Goal: Task Accomplishment & Management: Use online tool/utility

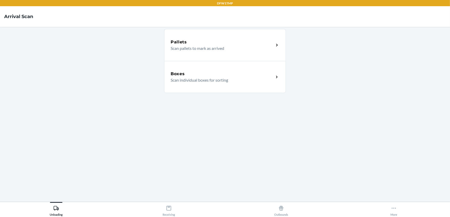
click at [264, 79] on p "Scan individual boxes for sorting" at bounding box center [219, 80] width 99 height 6
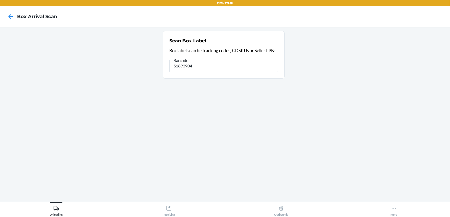
type input "S1893904"
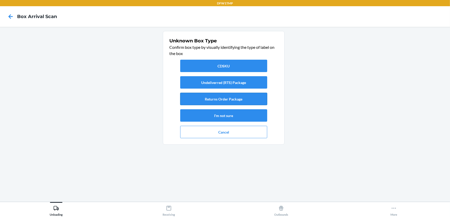
click at [246, 99] on button "Returns Order Package" at bounding box center [223, 99] width 87 height 12
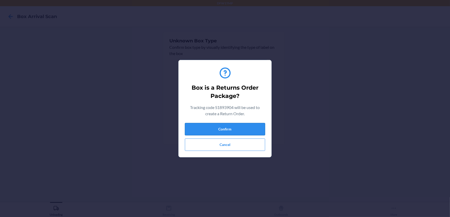
click at [243, 130] on button "Confirm" at bounding box center [225, 129] width 80 height 12
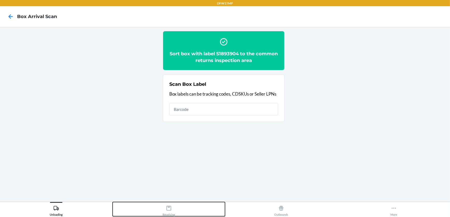
click at [171, 210] on icon at bounding box center [168, 208] width 5 height 5
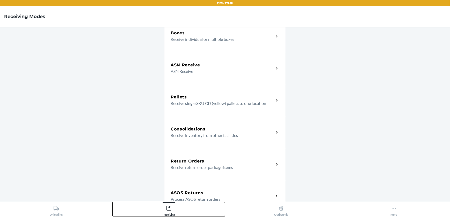
scroll to position [44, 0]
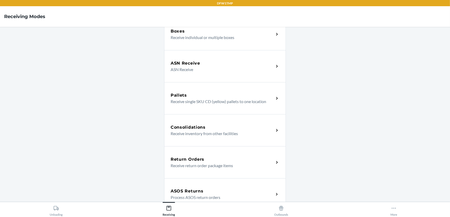
click at [233, 164] on p "Receive return order package items" at bounding box center [219, 166] width 99 height 6
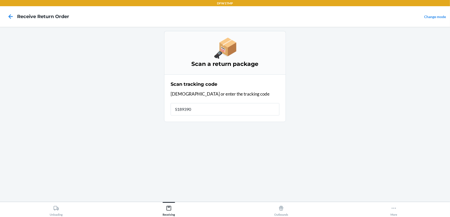
type input "S1893904"
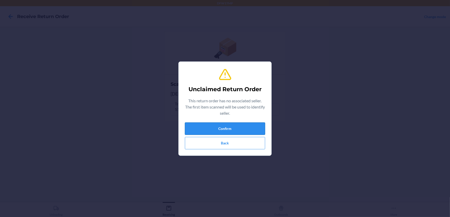
click at [260, 130] on button "Confirm" at bounding box center [225, 129] width 80 height 12
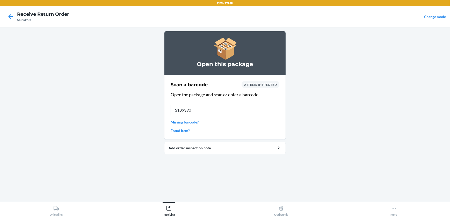
type input "S1893904"
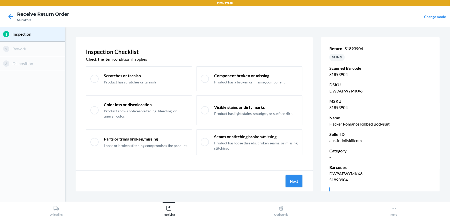
click at [298, 181] on button "Next" at bounding box center [293, 181] width 17 height 12
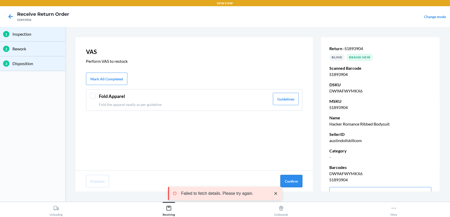
click at [297, 179] on button "Confirm" at bounding box center [291, 181] width 22 height 12
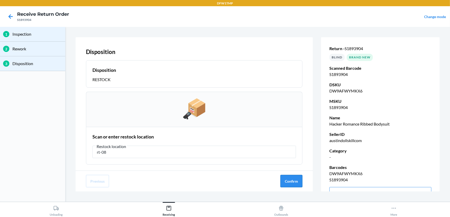
type input "rt-08"
click at [289, 181] on button "Confirm" at bounding box center [291, 181] width 22 height 12
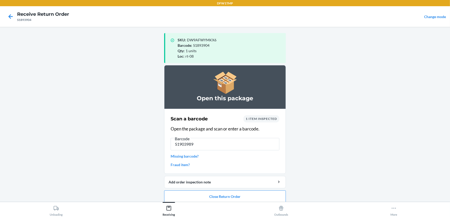
type input "S1903989."
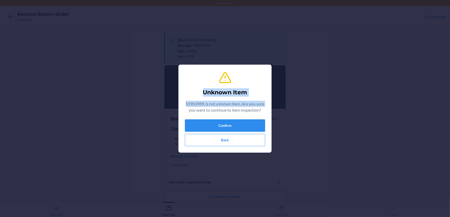
drag, startPoint x: 177, startPoint y: 112, endPoint x: 176, endPoint y: 123, distance: 11.1
click at [176, 123] on div "Unknown Item S1903989. is not a known item. Are you sure you want to continue t…" at bounding box center [225, 108] width 450 height 217
click at [250, 126] on button "Confirm" at bounding box center [225, 126] width 80 height 12
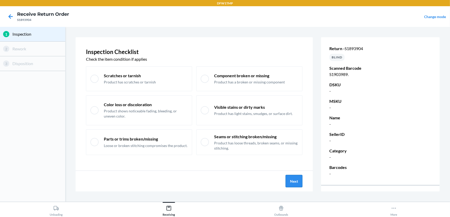
click at [297, 183] on button "Next" at bounding box center [293, 181] width 17 height 12
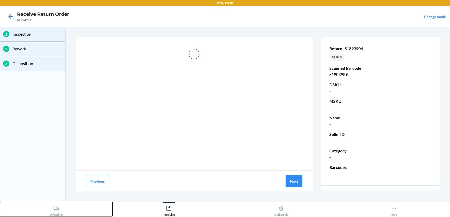
click at [12, 217] on html "DFW1TMP Receive Return Order S1893904 Change mode 1 Inspection 2 Rework 3 Dispo…" at bounding box center [225, 108] width 450 height 217
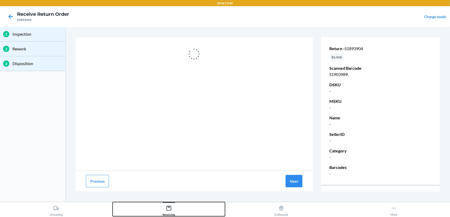
click at [168, 206] on icon at bounding box center [168, 208] width 5 height 5
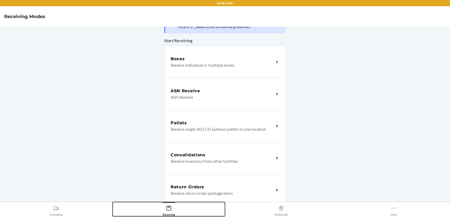
scroll to position [26, 0]
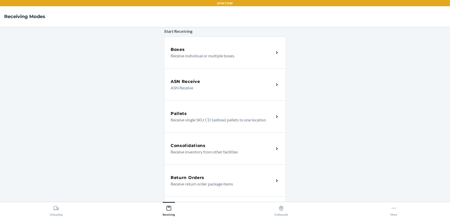
click at [240, 185] on p "Receive return order package items" at bounding box center [219, 184] width 99 height 6
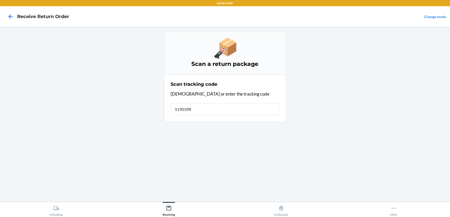
type input "S1903989"
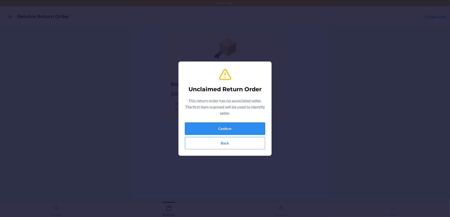
click at [231, 128] on button "Confirm" at bounding box center [225, 129] width 80 height 12
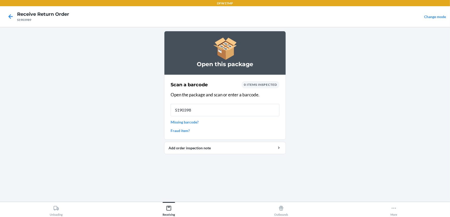
type input "S1903989"
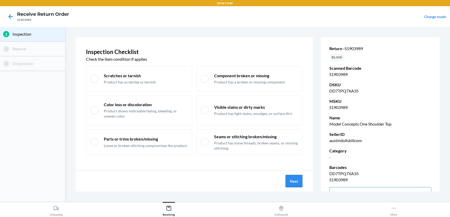
click at [290, 179] on button "Next" at bounding box center [293, 181] width 17 height 12
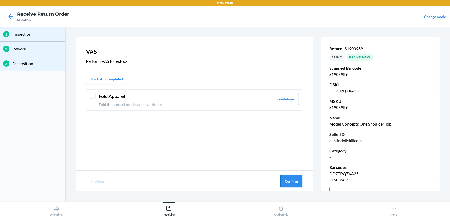
click at [288, 181] on button "Confirm" at bounding box center [291, 181] width 22 height 12
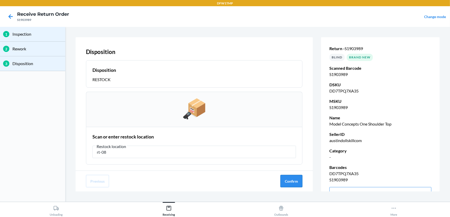
type input "rt-08"
click at [289, 181] on button "Confirm" at bounding box center [291, 181] width 22 height 12
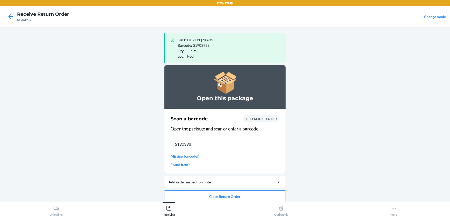
type input "S1903989"
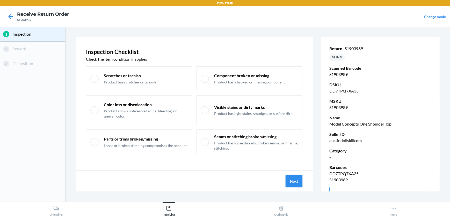
click at [297, 183] on button "Next" at bounding box center [293, 181] width 17 height 12
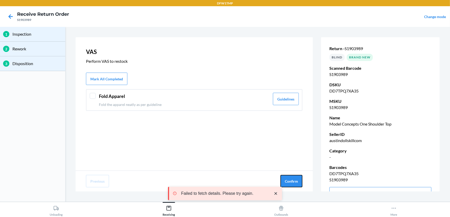
click at [297, 183] on button "Confirm" at bounding box center [291, 181] width 22 height 12
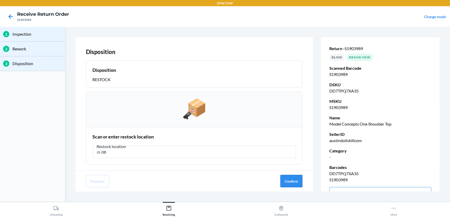
type input "rt-08"
click at [298, 183] on button "Confirm" at bounding box center [291, 181] width 22 height 12
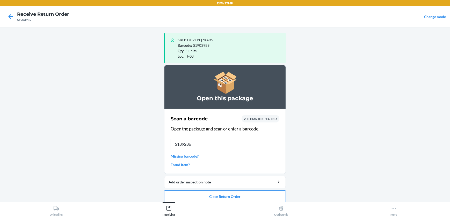
type input "S1892861"
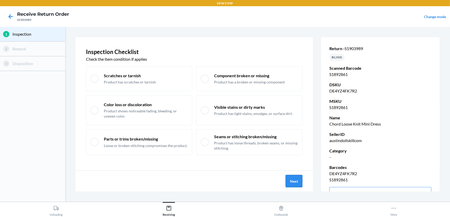
click at [295, 181] on button "Next" at bounding box center [293, 181] width 17 height 12
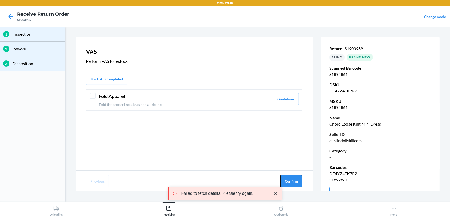
click at [294, 181] on button "Confirm" at bounding box center [291, 181] width 22 height 12
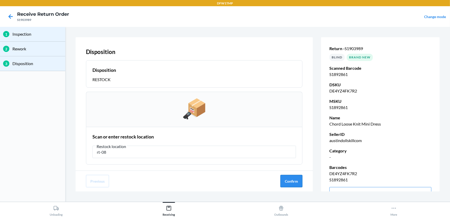
type input "rt-08"
click at [290, 178] on button "Confirm" at bounding box center [291, 181] width 22 height 12
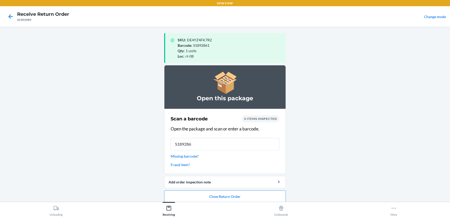
type input "S1892861"
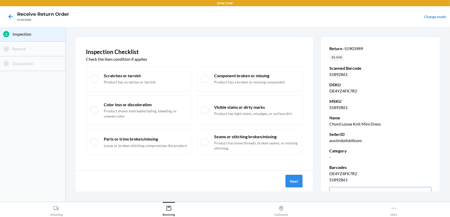
click at [297, 183] on button "Next" at bounding box center [293, 181] width 17 height 12
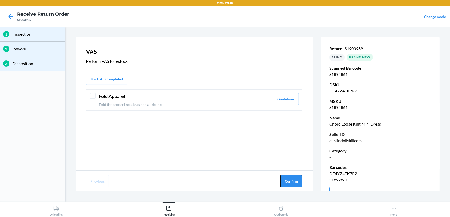
click at [297, 183] on button "Confirm" at bounding box center [291, 181] width 22 height 12
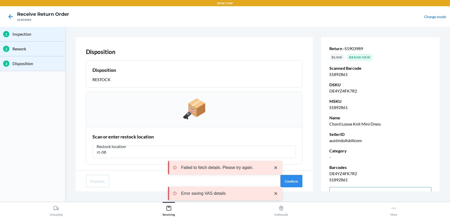
type input "rt-08"
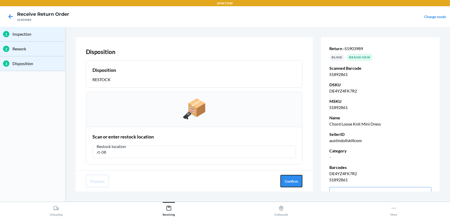
click at [297, 183] on button "Confirm" at bounding box center [291, 181] width 22 height 12
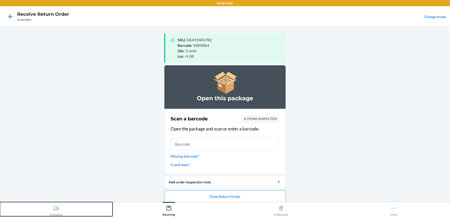
click at [54, 214] on div "Unloading" at bounding box center [56, 210] width 13 height 13
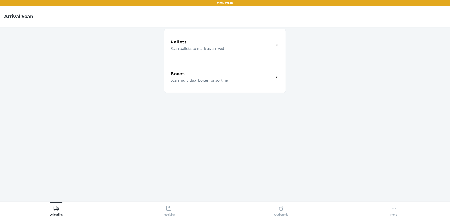
click at [272, 88] on div "Boxes Scan individual boxes for sorting" at bounding box center [225, 77] width 122 height 32
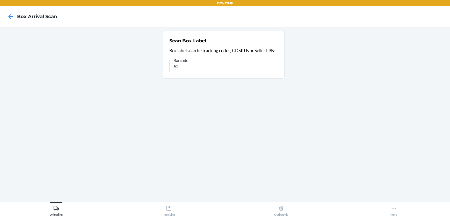
type input "a"
type input "a12b908ff86a15a31"
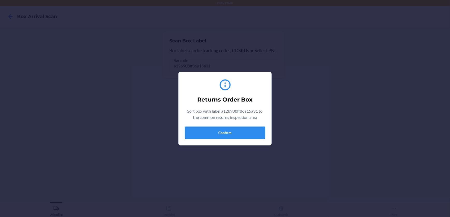
click at [221, 130] on button "Confirm" at bounding box center [225, 133] width 80 height 12
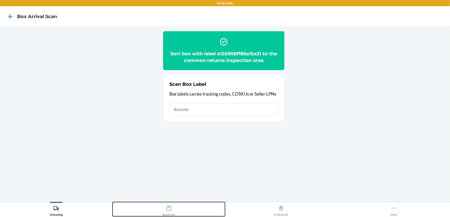
click at [169, 212] on div "Receiving" at bounding box center [168, 210] width 12 height 13
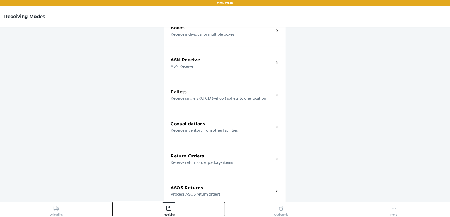
scroll to position [48, 0]
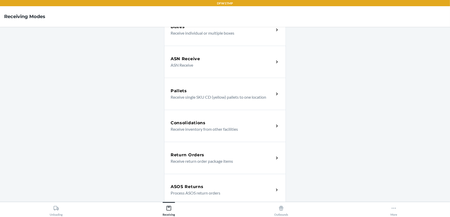
click at [252, 165] on div "Return Orders Receive return order package items" at bounding box center [225, 158] width 122 height 32
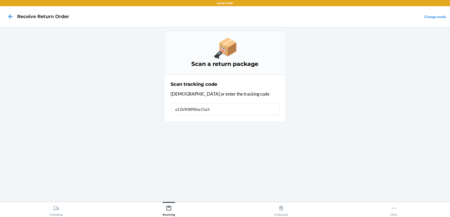
type input "a12b908ff86a15a31"
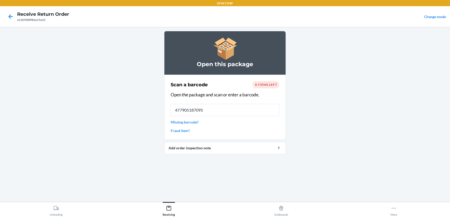
type input "4779051870950"
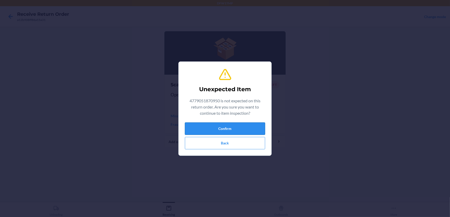
click at [241, 125] on button "Confirm" at bounding box center [225, 129] width 80 height 12
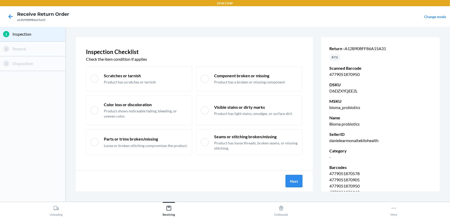
click at [292, 187] on button "Next" at bounding box center [293, 181] width 17 height 12
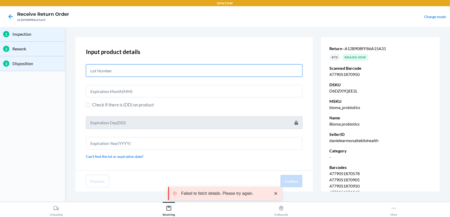
click at [113, 74] on input "text" at bounding box center [194, 70] width 216 height 12
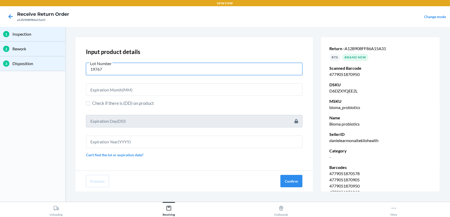
type input "19767"
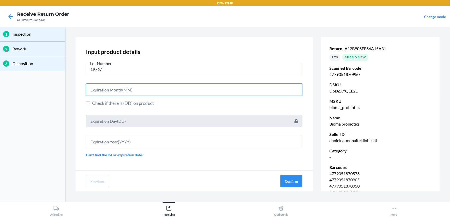
click at [127, 90] on input "text" at bounding box center [194, 90] width 216 height 12
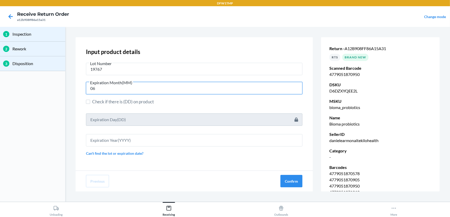
type input "06"
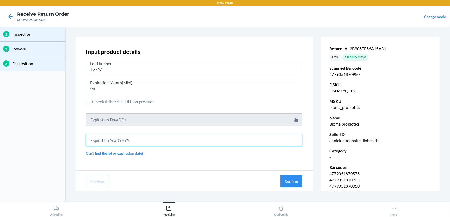
click at [124, 142] on input "text" at bounding box center [194, 140] width 216 height 12
type input "2027"
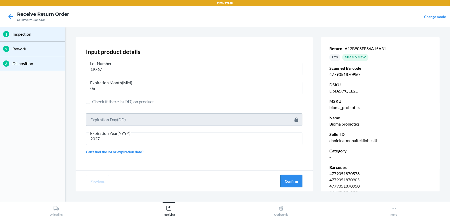
click at [293, 181] on button "Confirm" at bounding box center [291, 181] width 22 height 12
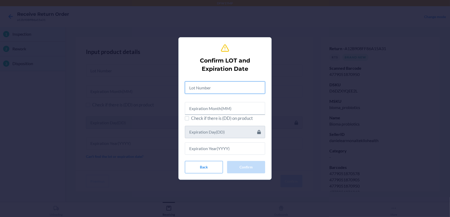
click at [191, 90] on input "text" at bounding box center [225, 87] width 80 height 12
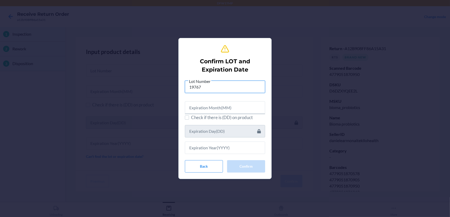
type input "19767"
click at [222, 148] on input "text" at bounding box center [225, 148] width 80 height 12
click at [207, 149] on input "text" at bounding box center [225, 148] width 80 height 12
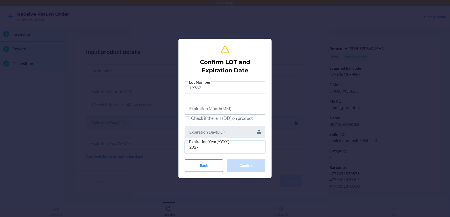
type input "2027"
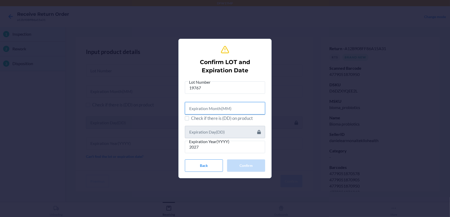
click at [228, 108] on input "text" at bounding box center [225, 108] width 80 height 12
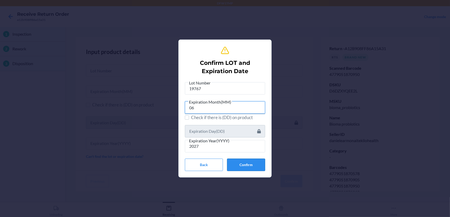
type input "06"
click at [242, 161] on button "Confirm" at bounding box center [246, 165] width 38 height 12
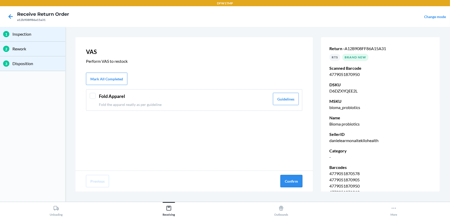
click at [295, 182] on button "Confirm" at bounding box center [291, 181] width 22 height 12
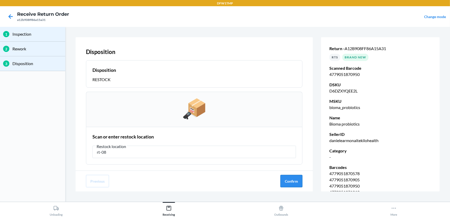
type input "rt-08"
click at [291, 181] on button "Confirm" at bounding box center [291, 181] width 22 height 12
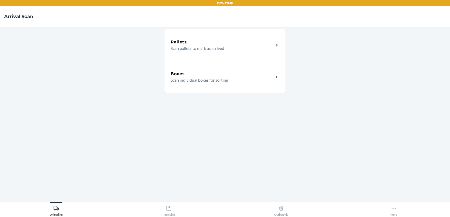
click at [275, 78] on icon at bounding box center [277, 77] width 6 height 6
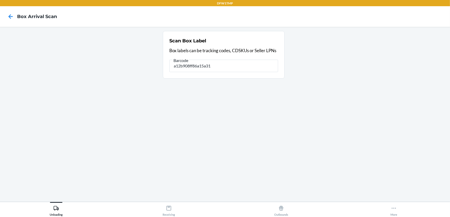
type input "a12b908ff86a15a31"
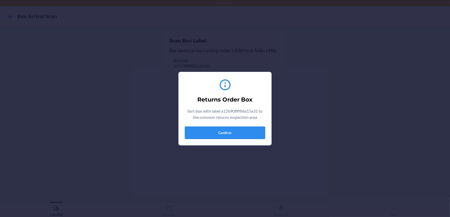
click at [236, 133] on button "Confirm" at bounding box center [225, 133] width 80 height 12
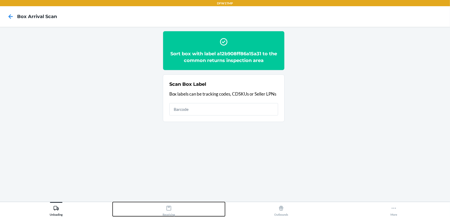
click at [172, 212] on div "Receiving" at bounding box center [168, 210] width 12 height 13
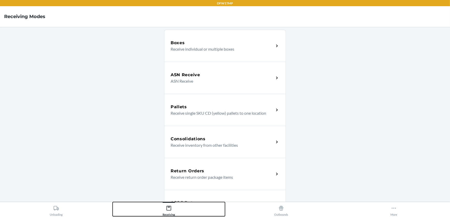
scroll to position [40, 0]
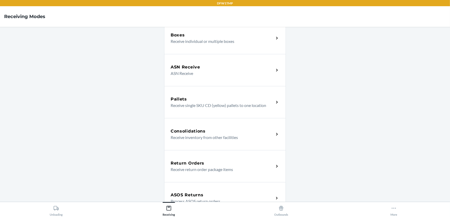
click at [212, 162] on div "Return Orders" at bounding box center [221, 163] width 103 height 6
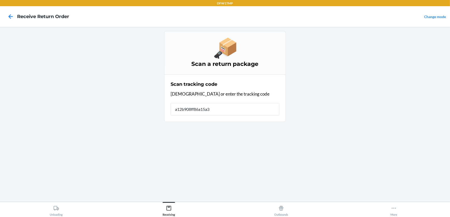
type input "a12b908ff86a15a31"
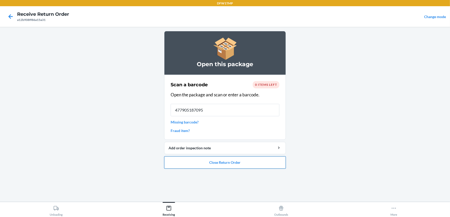
type input "4779051870950"
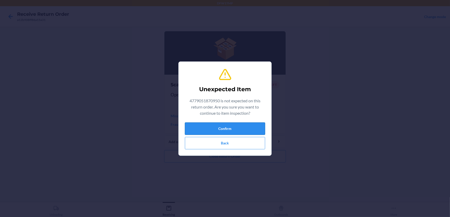
click at [232, 129] on button "Confirm" at bounding box center [225, 129] width 80 height 12
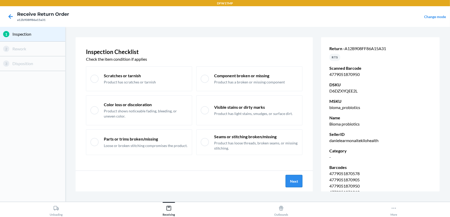
click at [292, 181] on button "Next" at bounding box center [293, 181] width 17 height 12
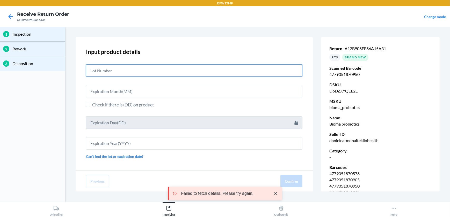
click at [121, 75] on input "text" at bounding box center [194, 70] width 216 height 12
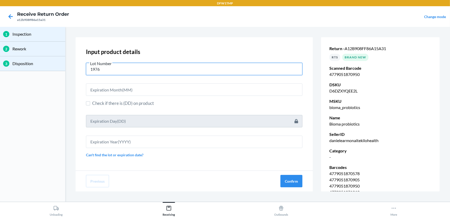
type input "19767"
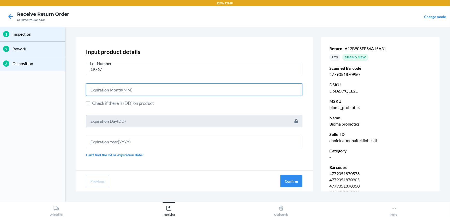
type input "06"
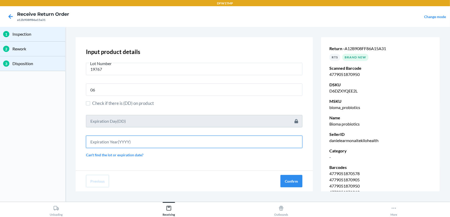
type input "2027"
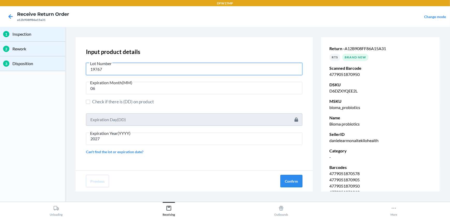
type input "19767"
click at [286, 180] on button "Confirm" at bounding box center [291, 181] width 22 height 12
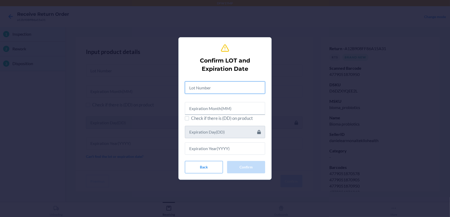
click at [222, 86] on input "text" at bounding box center [225, 87] width 80 height 12
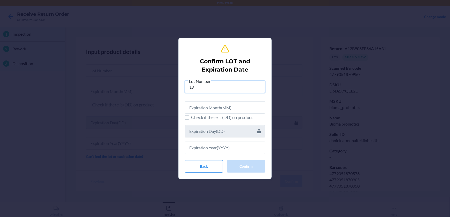
type input "197"
type input "06"
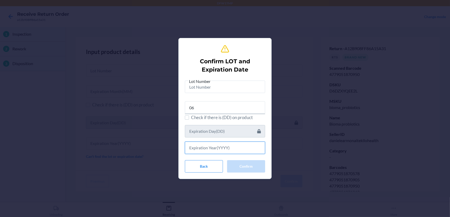
type input "2027"
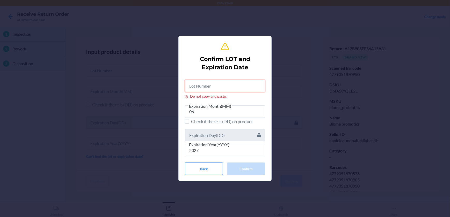
click at [207, 88] on input "Do not copy and paste." at bounding box center [225, 86] width 80 height 12
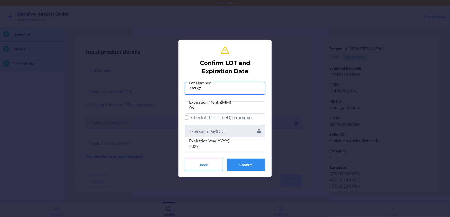
type input "19767"
click at [251, 160] on button "Confirm" at bounding box center [246, 165] width 38 height 12
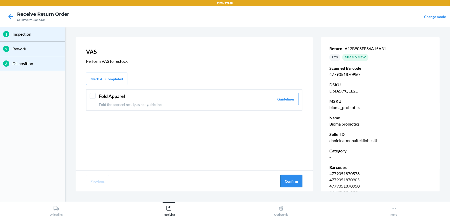
click at [285, 181] on button "Confirm" at bounding box center [291, 181] width 22 height 12
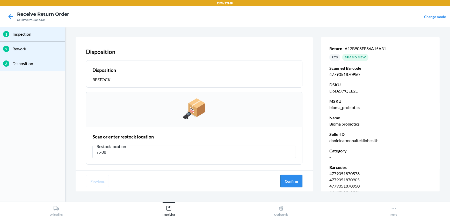
type input "rt-08"
click at [287, 181] on button "Confirm" at bounding box center [291, 181] width 22 height 12
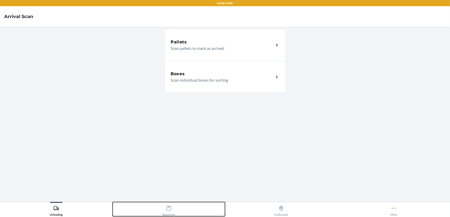
click at [167, 209] on icon at bounding box center [169, 209] width 6 height 6
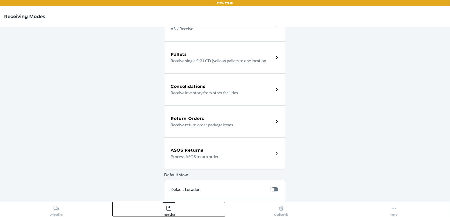
scroll to position [86, 0]
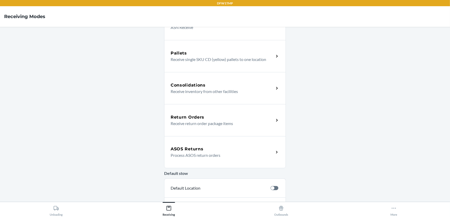
click at [229, 120] on div "Return Orders" at bounding box center [221, 117] width 103 height 6
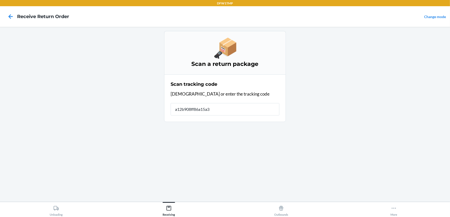
type input "a12b908ff86a15a31"
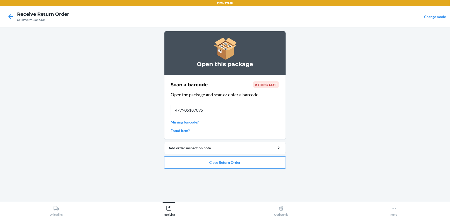
type input "4779051870950"
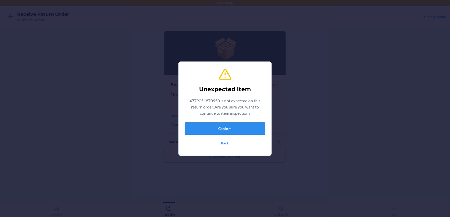
click at [239, 128] on button "Confirm" at bounding box center [225, 129] width 80 height 12
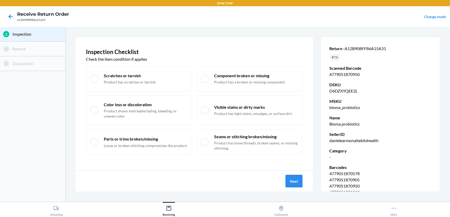
click at [294, 183] on button "Next" at bounding box center [293, 181] width 17 height 12
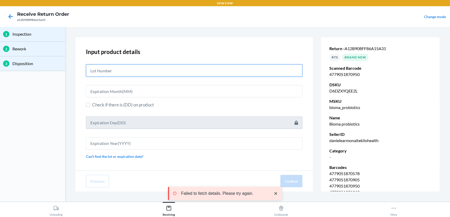
click at [100, 67] on input "text" at bounding box center [194, 70] width 216 height 12
type input "19767"
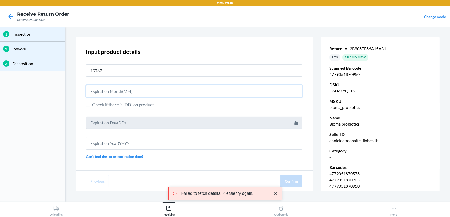
type input "06"
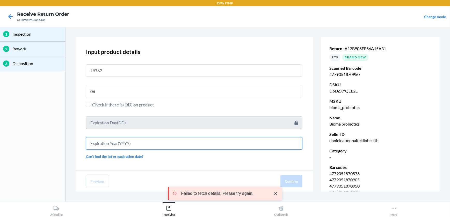
type input "2027"
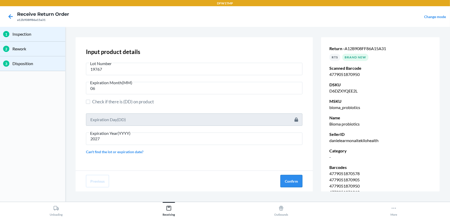
click at [293, 180] on button "Confirm" at bounding box center [291, 181] width 22 height 12
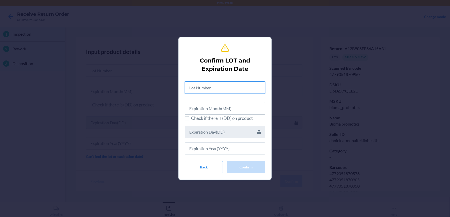
click at [220, 87] on input "text" at bounding box center [225, 87] width 80 height 12
type input "06"
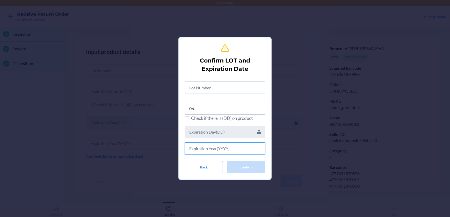
type input "2027"
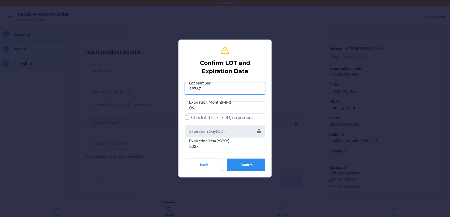
type input "19767"
click at [252, 163] on button "Confirm" at bounding box center [246, 165] width 38 height 12
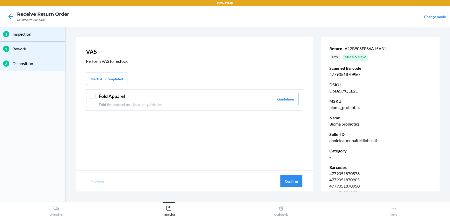
click at [93, 95] on div at bounding box center [92, 96] width 6 height 6
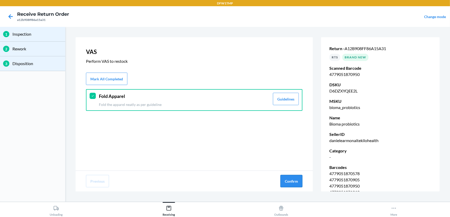
click at [289, 178] on button "Confirm" at bounding box center [291, 181] width 22 height 12
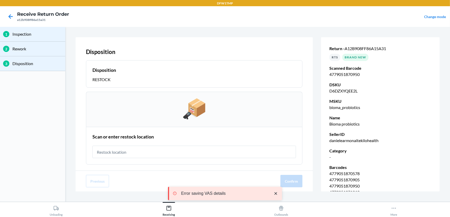
click at [99, 150] on input "text" at bounding box center [193, 152] width 203 height 12
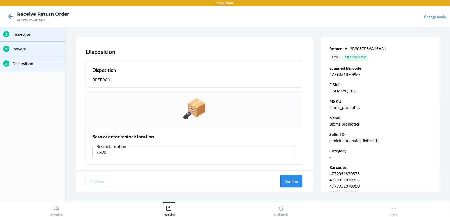
type input "rt-08"
click at [292, 178] on button "Confirm" at bounding box center [291, 181] width 22 height 12
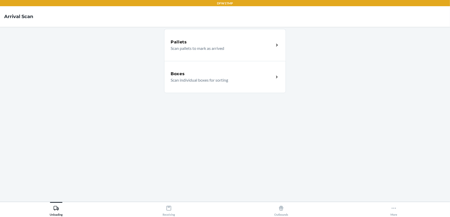
click at [271, 78] on div "Boxes Scan individual boxes for sorting" at bounding box center [221, 77] width 103 height 12
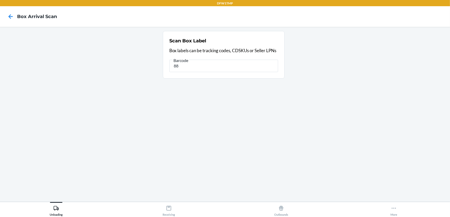
type input "8"
type input "885487962689"
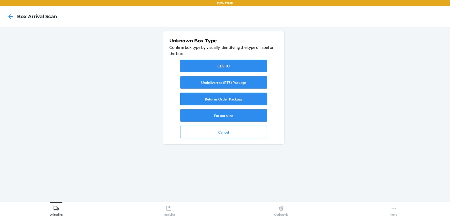
click at [220, 98] on button "Returns Order Package" at bounding box center [223, 99] width 87 height 12
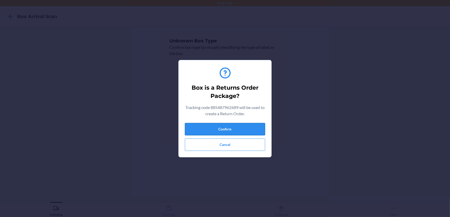
click at [226, 126] on button "Confirm" at bounding box center [225, 129] width 80 height 12
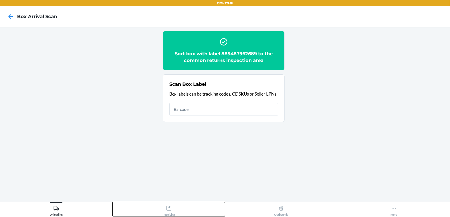
click at [167, 208] on icon at bounding box center [169, 209] width 6 height 6
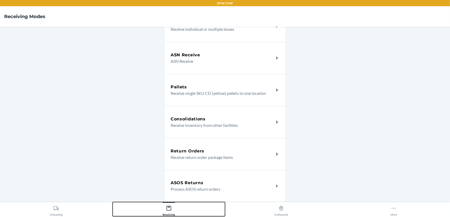
scroll to position [59, 0]
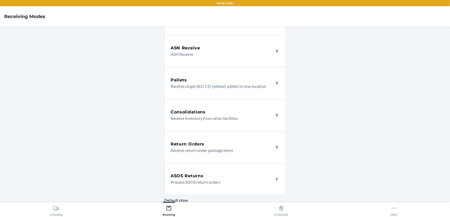
click at [209, 149] on p "Receive return order package items" at bounding box center [219, 150] width 99 height 6
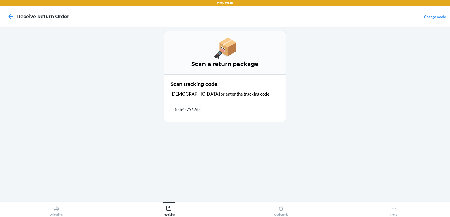
type input "885487962689"
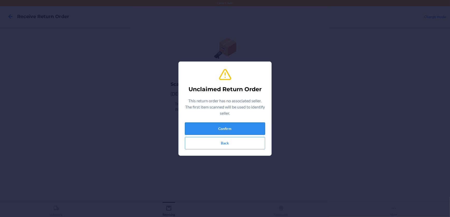
click at [225, 130] on button "Confirm" at bounding box center [225, 129] width 80 height 12
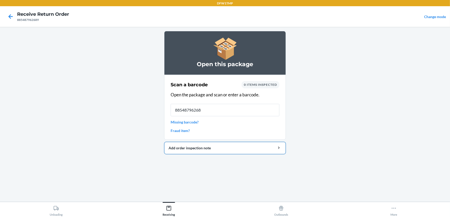
type input "885487962689"
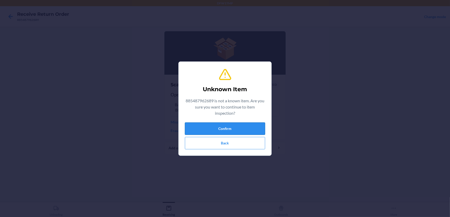
click at [224, 126] on button "Confirm" at bounding box center [225, 129] width 80 height 12
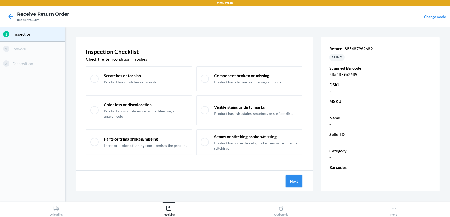
click at [292, 179] on button "Next" at bounding box center [293, 181] width 17 height 12
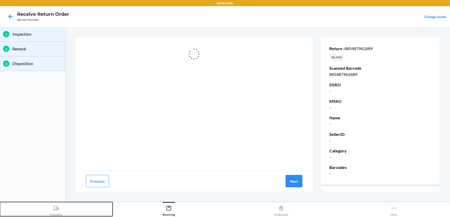
click at [54, 207] on icon at bounding box center [56, 208] width 5 height 4
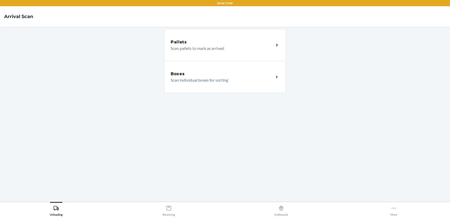
click at [253, 80] on p "Scan individual boxes for sorting" at bounding box center [219, 80] width 99 height 6
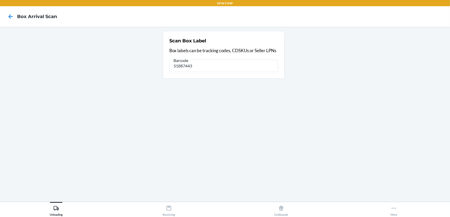
type input "S1887443"
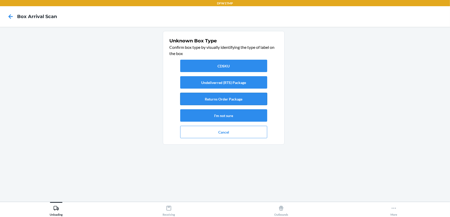
click at [241, 99] on button "Returns Order Package" at bounding box center [223, 99] width 87 height 12
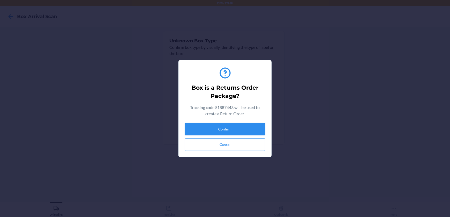
click at [236, 132] on button "Confirm" at bounding box center [225, 129] width 80 height 12
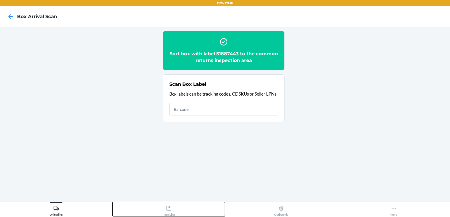
click at [168, 209] on icon at bounding box center [169, 209] width 6 height 6
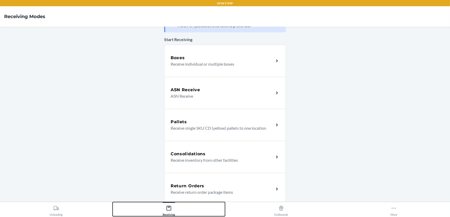
scroll to position [18, 0]
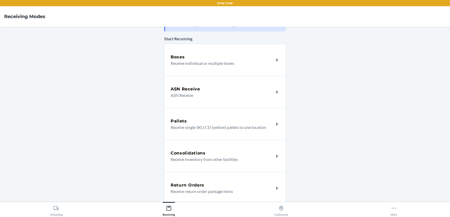
click at [272, 179] on div "Return Orders Receive return order package items" at bounding box center [225, 188] width 122 height 32
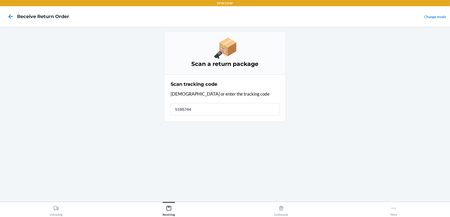
type input "S1887443"
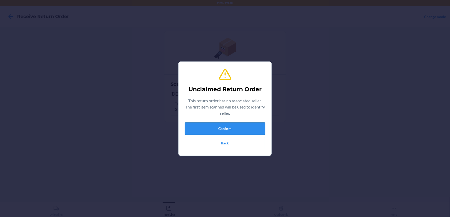
click at [209, 125] on button "Confirm" at bounding box center [225, 129] width 80 height 12
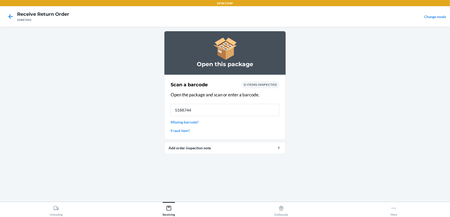
type input "S1887443"
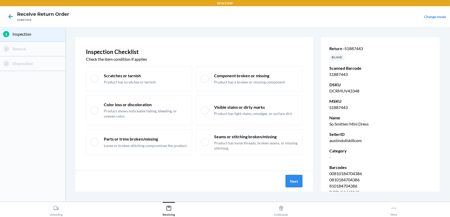
click at [299, 184] on button "Next" at bounding box center [293, 181] width 17 height 12
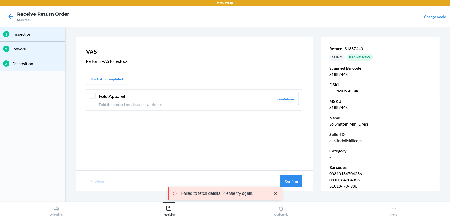
click at [91, 95] on div at bounding box center [92, 96] width 6 height 6
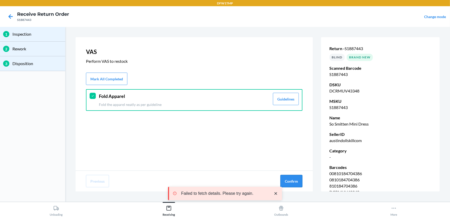
click at [292, 180] on button "Confirm" at bounding box center [291, 181] width 22 height 12
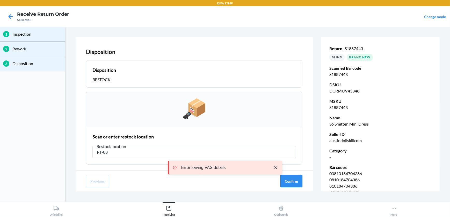
type input "RT-08"
click at [286, 182] on button "Confirm" at bounding box center [291, 181] width 22 height 12
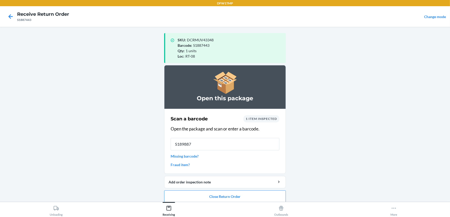
type input "S1898875"
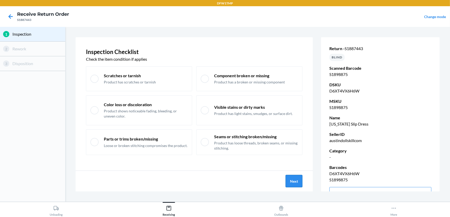
click at [296, 183] on button "Next" at bounding box center [293, 181] width 17 height 12
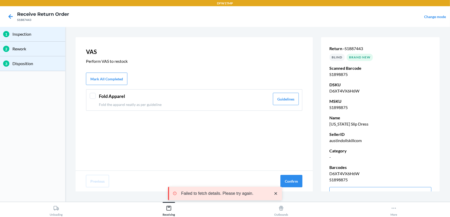
click at [94, 93] on div at bounding box center [92, 96] width 6 height 6
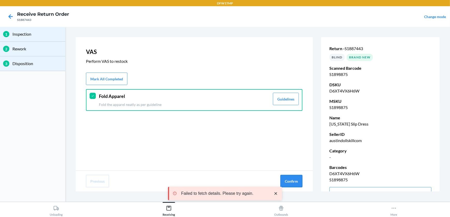
click at [295, 178] on button "Confirm" at bounding box center [291, 181] width 22 height 12
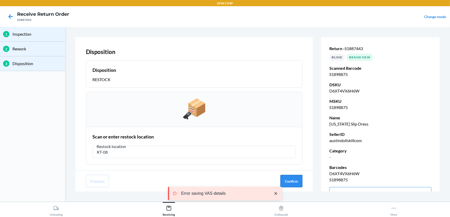
type input "RT-08"
click at [290, 184] on button "Confirm" at bounding box center [291, 181] width 22 height 12
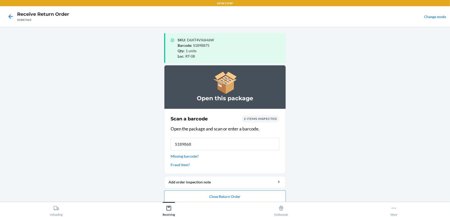
type input "S1898683"
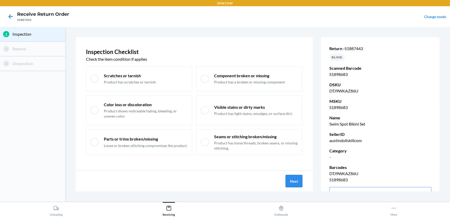
click at [296, 183] on button "Next" at bounding box center [293, 181] width 17 height 12
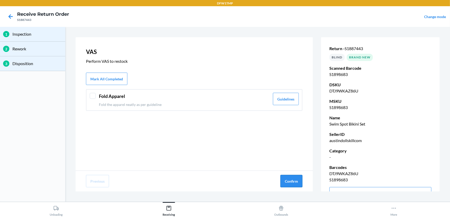
click at [293, 185] on button "Confirm" at bounding box center [291, 181] width 22 height 12
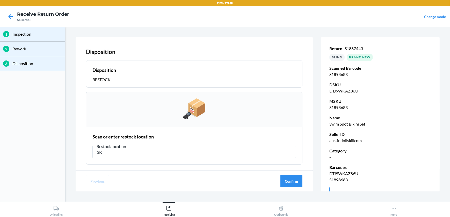
type input "3"
type input "RT-08"
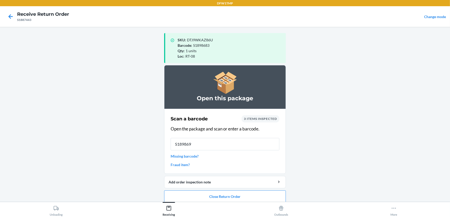
type input "S1898699"
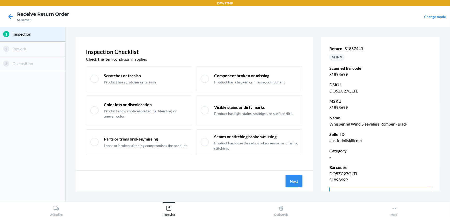
click at [292, 183] on button "Next" at bounding box center [293, 181] width 17 height 12
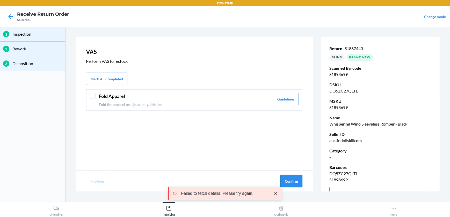
click at [293, 182] on button "Confirm" at bounding box center [291, 181] width 22 height 12
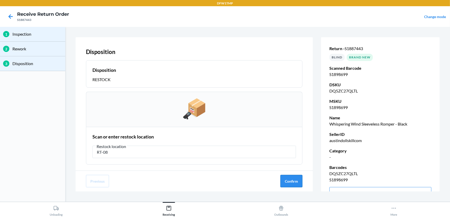
type input "RT-08"
click at [289, 180] on button "Confirm" at bounding box center [291, 181] width 22 height 12
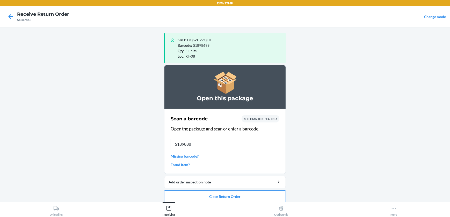
type input "S1898884"
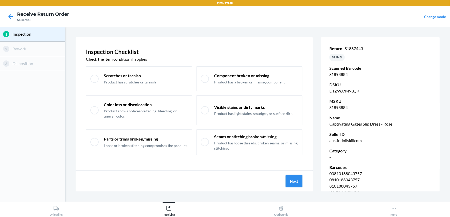
click at [296, 184] on button "Next" at bounding box center [293, 181] width 17 height 12
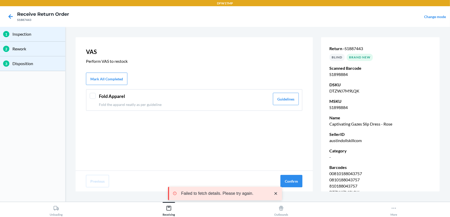
click at [91, 96] on div at bounding box center [92, 96] width 6 height 6
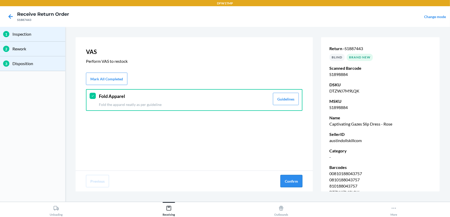
click at [287, 181] on button "Confirm" at bounding box center [291, 181] width 22 height 12
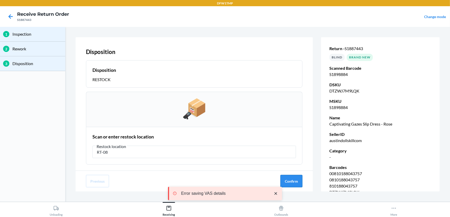
type input "RT-08"
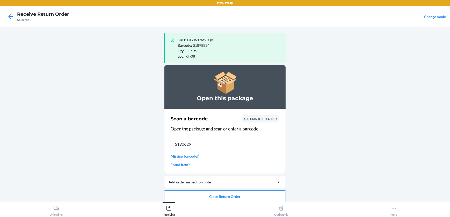
type input "S1906293"
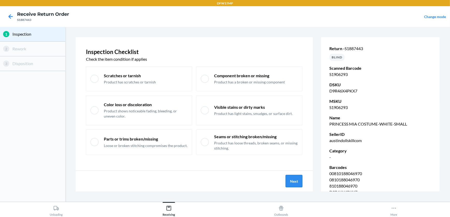
click at [294, 184] on button "Next" at bounding box center [293, 181] width 17 height 12
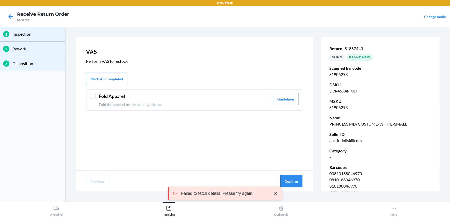
click at [291, 180] on button "Confirm" at bounding box center [291, 181] width 22 height 12
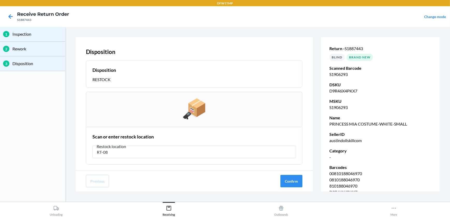
type input "RT-08"
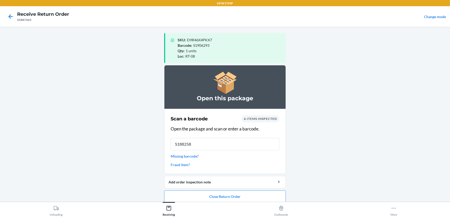
type input "S1882582"
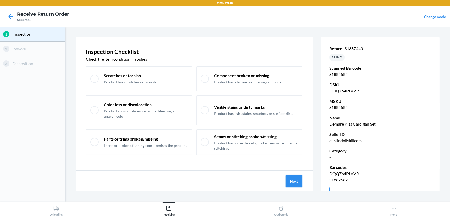
click at [296, 182] on button "Next" at bounding box center [293, 181] width 17 height 12
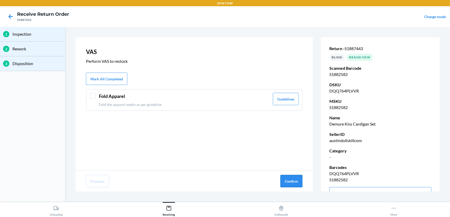
click at [297, 181] on button "Confirm" at bounding box center [291, 181] width 22 height 12
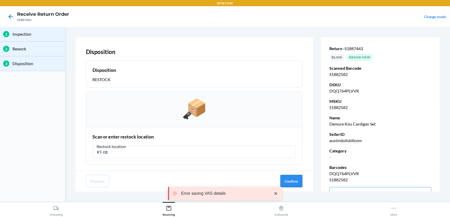
type input "RT-08"
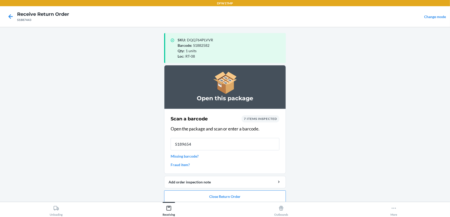
type input "S1896541"
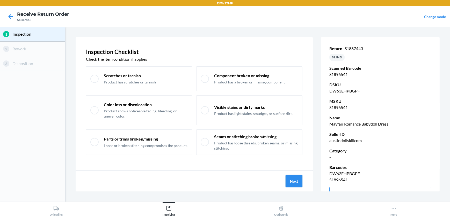
click at [293, 181] on button "Next" at bounding box center [293, 181] width 17 height 12
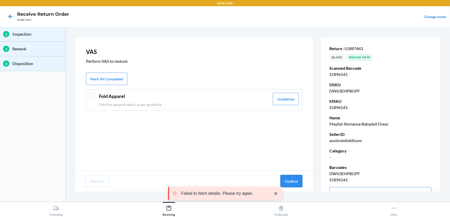
click at [292, 184] on button "Confirm" at bounding box center [291, 181] width 22 height 12
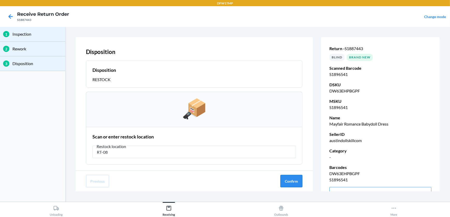
type input "RT-08"
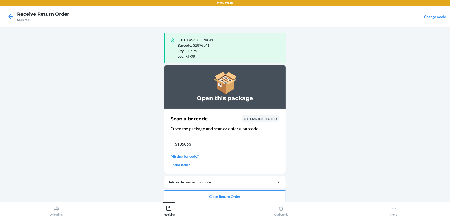
type input "S1858639"
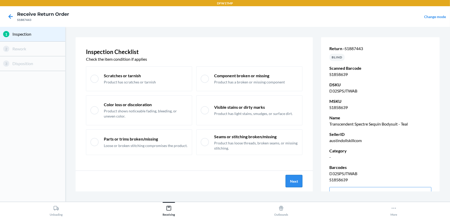
click at [292, 181] on button "Next" at bounding box center [293, 181] width 17 height 12
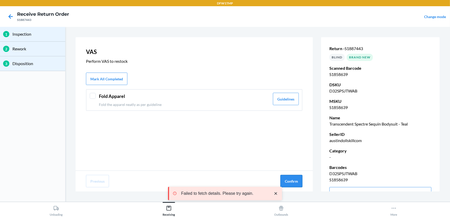
click at [292, 178] on button "Confirm" at bounding box center [291, 181] width 22 height 12
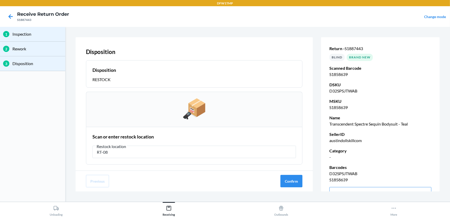
type input "RT-08"
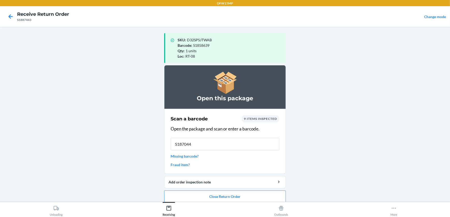
type input "S1870447"
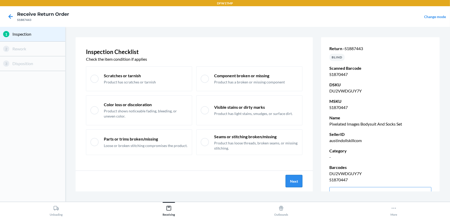
click at [295, 184] on button "Next" at bounding box center [293, 181] width 17 height 12
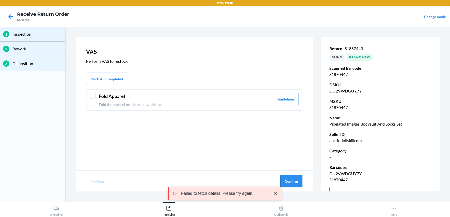
click at [285, 182] on button "Confirm" at bounding box center [291, 181] width 22 height 12
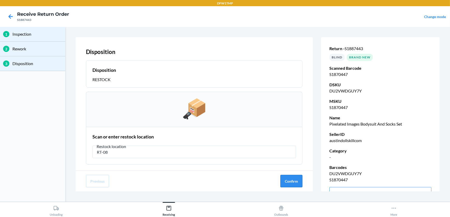
type input "RT-08"
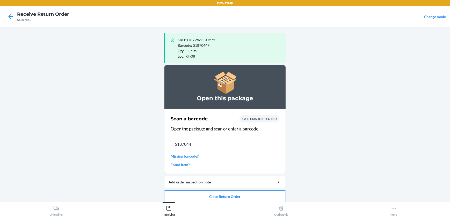
type input "S1870448"
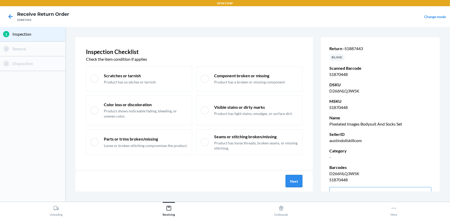
click at [292, 180] on button "Next" at bounding box center [293, 181] width 17 height 12
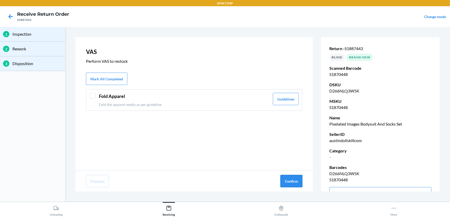
click at [294, 180] on button "Confirm" at bounding box center [291, 181] width 22 height 12
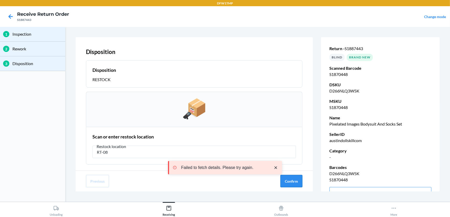
type input "RT-08"
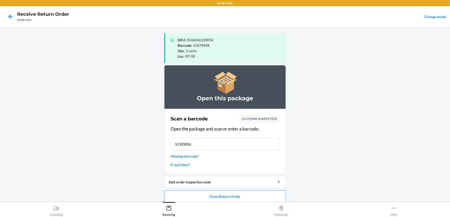
type input "S1908865"
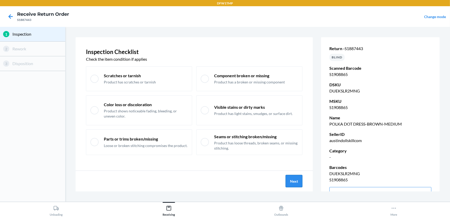
click at [292, 180] on button "Next" at bounding box center [293, 181] width 17 height 12
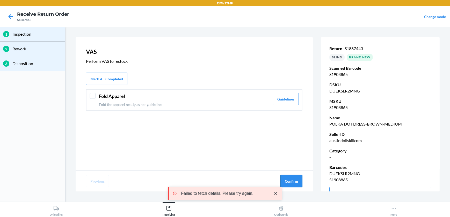
click at [293, 182] on button "Confirm" at bounding box center [291, 181] width 22 height 12
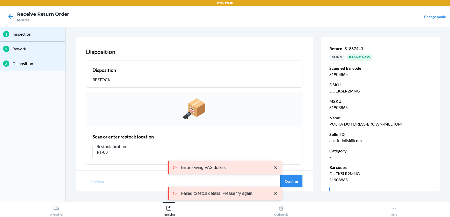
type input "RT-08"
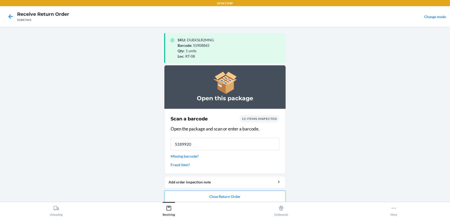
type input "S1899209"
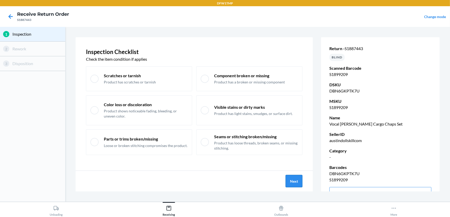
click at [290, 178] on button "Next" at bounding box center [293, 181] width 17 height 12
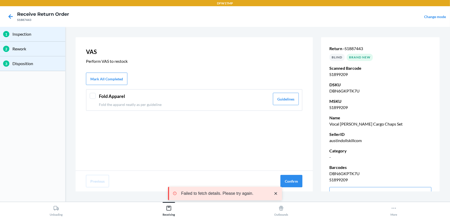
click at [94, 93] on div at bounding box center [92, 96] width 6 height 6
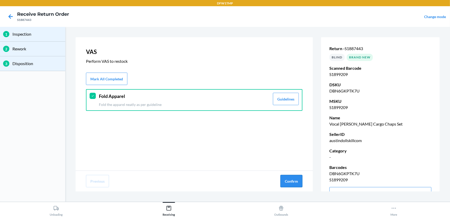
click at [297, 179] on button "Confirm" at bounding box center [291, 181] width 22 height 12
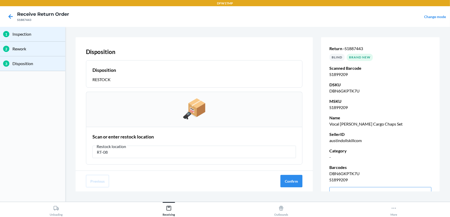
type input "RT-08"
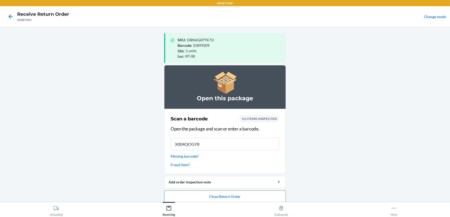
type input "X004QOGY8J"
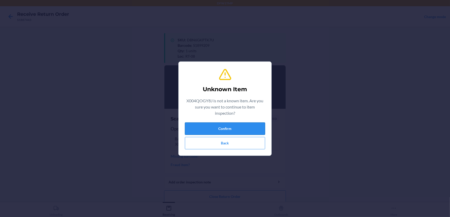
click at [250, 134] on button "Confirm" at bounding box center [225, 129] width 80 height 12
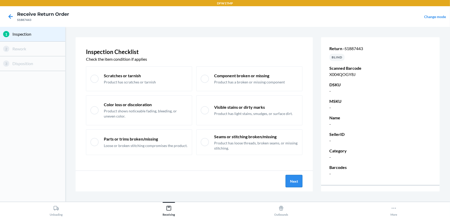
click at [297, 182] on button "Next" at bounding box center [293, 181] width 17 height 12
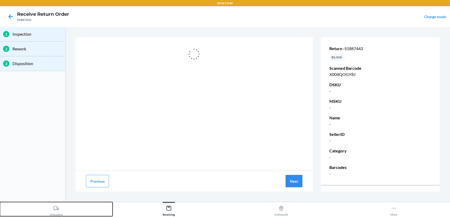
click at [55, 215] on div "Unloading" at bounding box center [56, 210] width 13 height 13
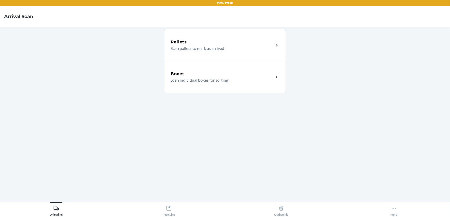
click at [283, 71] on div "Boxes Scan individual boxes for sorting" at bounding box center [225, 77] width 122 height 32
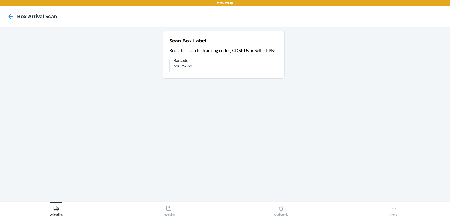
type input "S1895661"
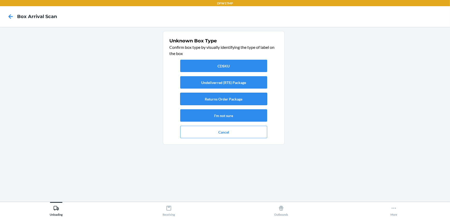
click at [227, 99] on button "Returns Order Package" at bounding box center [223, 99] width 87 height 12
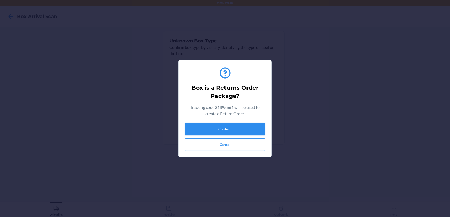
click at [230, 126] on button "Confirm" at bounding box center [225, 129] width 80 height 12
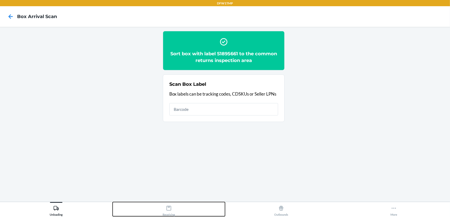
click at [166, 210] on icon at bounding box center [169, 209] width 6 height 6
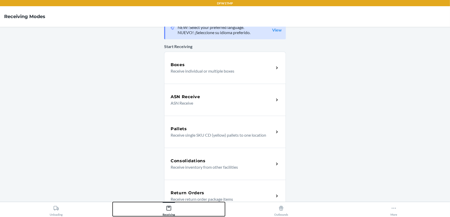
scroll to position [23, 0]
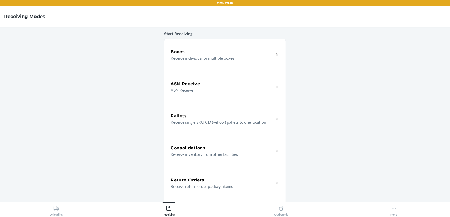
click at [270, 187] on div "Return Orders Receive return order package items" at bounding box center [221, 183] width 103 height 12
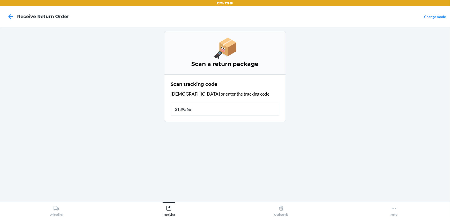
type input "S1895661"
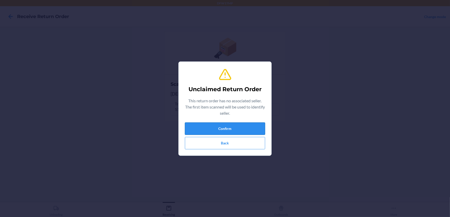
click at [239, 128] on button "Confirm" at bounding box center [225, 129] width 80 height 12
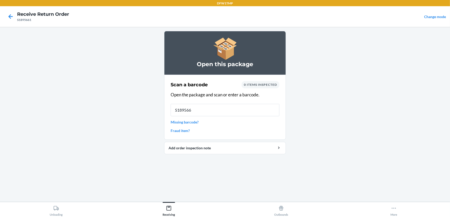
type input "S1895661"
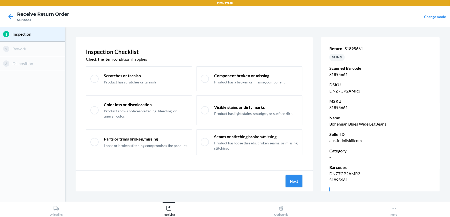
click at [292, 181] on button "Next" at bounding box center [293, 181] width 17 height 12
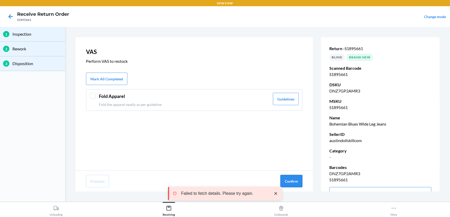
click at [291, 180] on button "Confirm" at bounding box center [291, 181] width 22 height 12
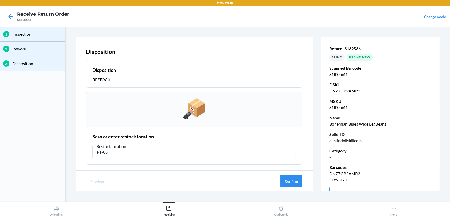
type input "RT-08"
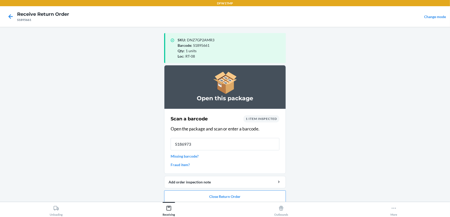
type input "S1869732"
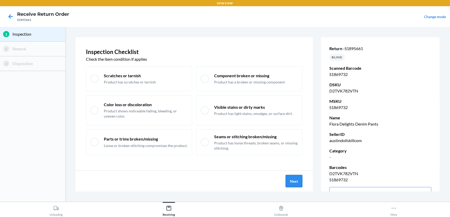
click at [294, 178] on button "Next" at bounding box center [293, 181] width 17 height 12
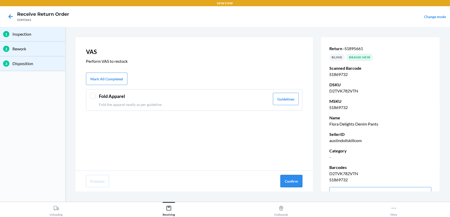
click at [293, 177] on button "Confirm" at bounding box center [291, 181] width 22 height 12
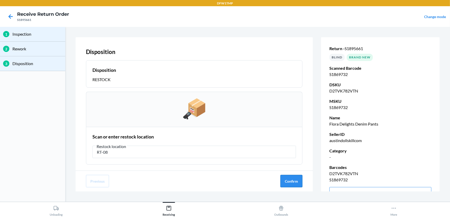
type input "RT-08"
click at [293, 178] on button "Confirm" at bounding box center [291, 181] width 22 height 12
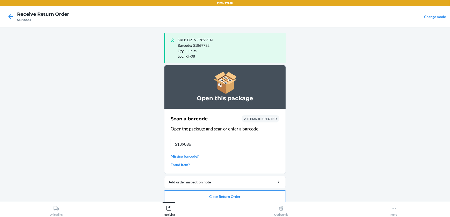
type input "S1890362"
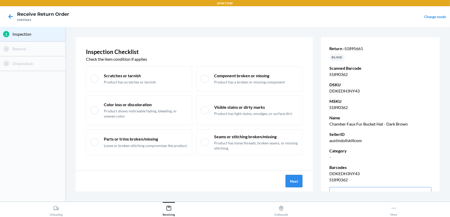
click at [301, 182] on button "Next" at bounding box center [293, 181] width 17 height 12
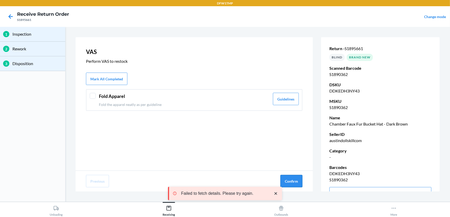
click at [301, 186] on button "Confirm" at bounding box center [291, 181] width 22 height 12
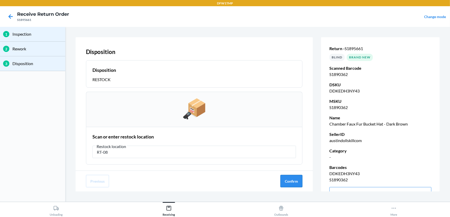
type input "RT-08"
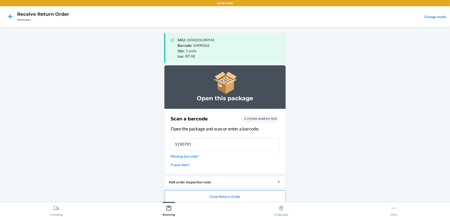
type input "S1907919"
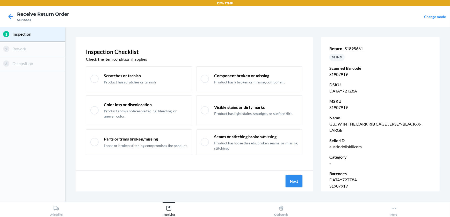
click at [296, 181] on button "Next" at bounding box center [293, 181] width 17 height 12
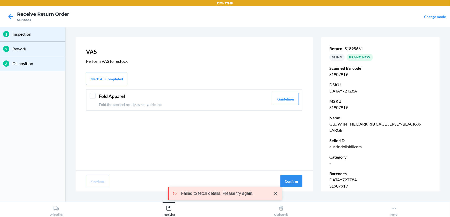
click at [92, 98] on div at bounding box center [92, 96] width 6 height 6
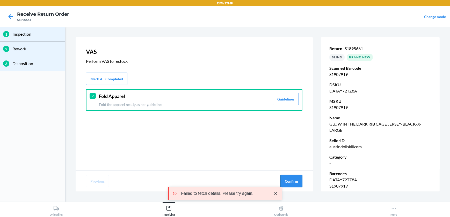
click at [287, 181] on button "Confirm" at bounding box center [291, 181] width 22 height 12
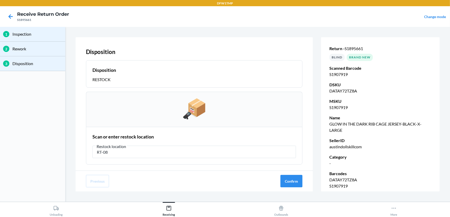
type input "RT-08"
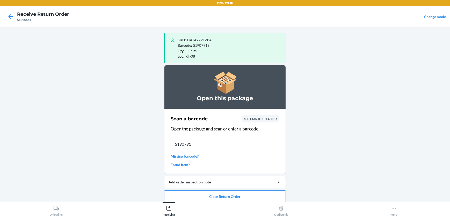
type input "S1907918"
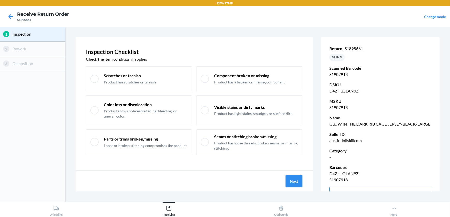
click at [292, 179] on button "Next" at bounding box center [293, 181] width 17 height 12
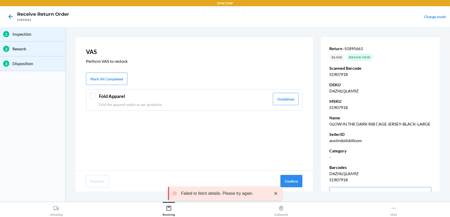
click at [90, 95] on div at bounding box center [92, 96] width 6 height 6
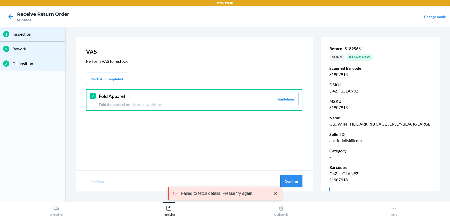
click at [286, 182] on button "Confirm" at bounding box center [291, 181] width 22 height 12
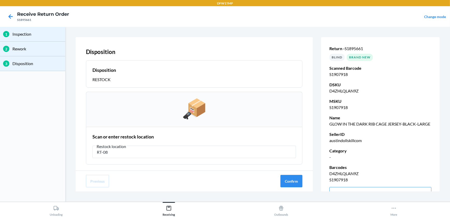
type input "RT-08"
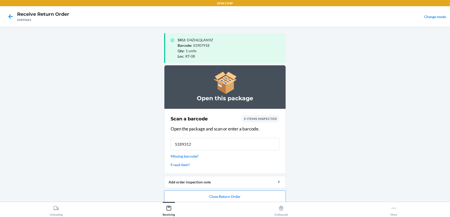
type input "S1893125"
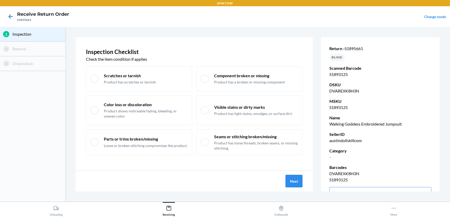
drag, startPoint x: -1, startPoint y: 229, endPoint x: 296, endPoint y: 184, distance: 300.1
click at [296, 184] on button "Next" at bounding box center [293, 181] width 17 height 12
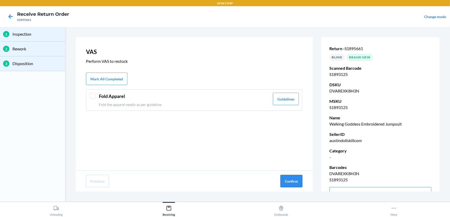
drag, startPoint x: 290, startPoint y: 180, endPoint x: 291, endPoint y: 182, distance: 2.6
click at [291, 182] on button "Confirm" at bounding box center [291, 181] width 22 height 12
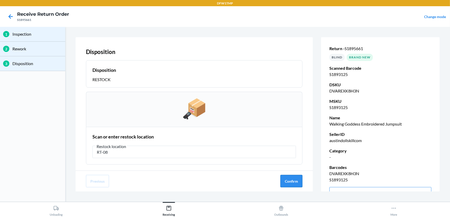
type input "RT-08"
click at [286, 182] on button "Confirm" at bounding box center [291, 181] width 22 height 12
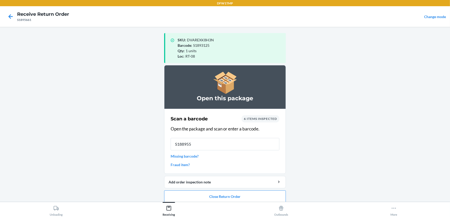
type input "S1889556"
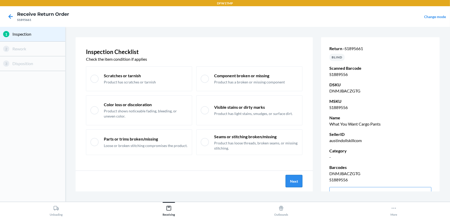
click at [289, 176] on button "Next" at bounding box center [293, 181] width 17 height 12
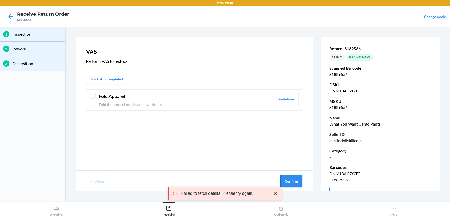
click at [295, 186] on button "Confirm" at bounding box center [291, 181] width 22 height 12
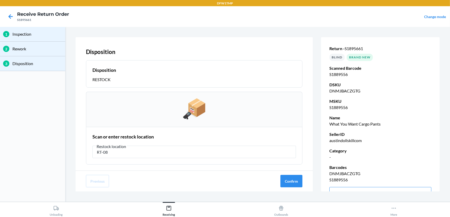
type input "RT-08"
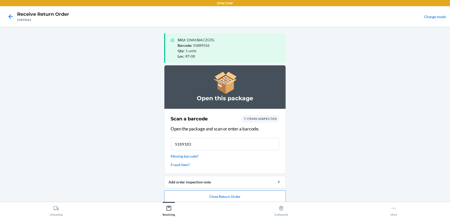
type input "S1891834"
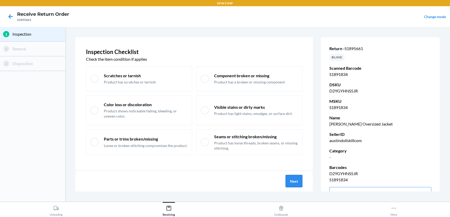
click at [290, 182] on button "Next" at bounding box center [293, 181] width 17 height 12
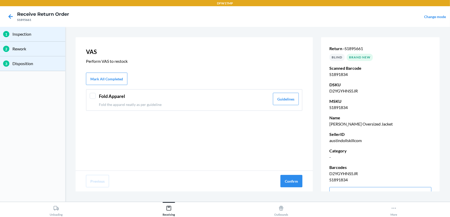
click at [90, 95] on div at bounding box center [92, 96] width 6 height 6
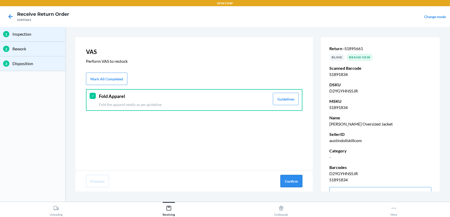
click at [292, 181] on button "Confirm" at bounding box center [291, 181] width 22 height 12
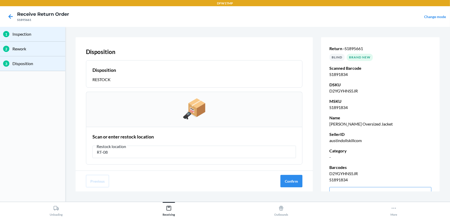
type input "RT-08"
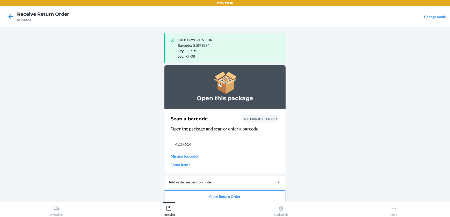
type input "42076140"
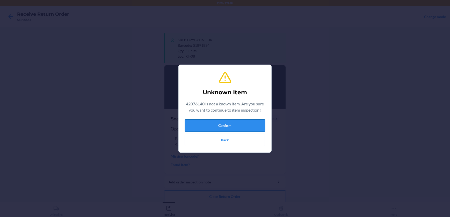
click at [242, 126] on button "Confirm" at bounding box center [225, 126] width 80 height 12
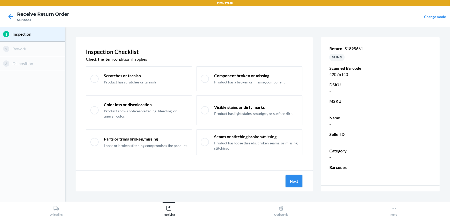
click at [295, 184] on button "Next" at bounding box center [293, 181] width 17 height 12
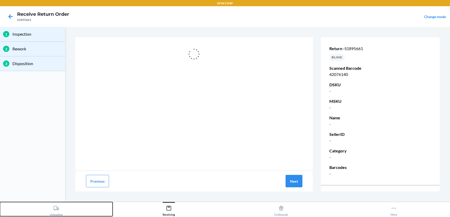
click at [54, 212] on div "Unloading" at bounding box center [56, 210] width 13 height 13
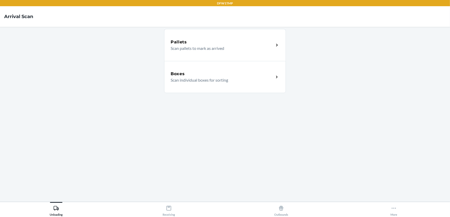
click at [273, 82] on div "Boxes Scan individual boxes for sorting" at bounding box center [221, 77] width 103 height 12
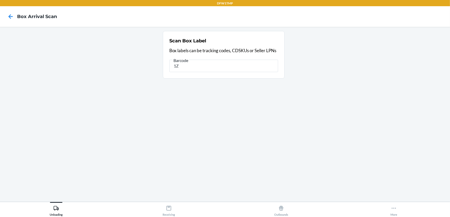
type input "1"
type input "1ZV27J350313833369"
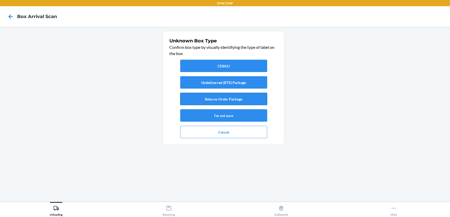
click at [258, 96] on button "Returns Order Package" at bounding box center [223, 99] width 87 height 12
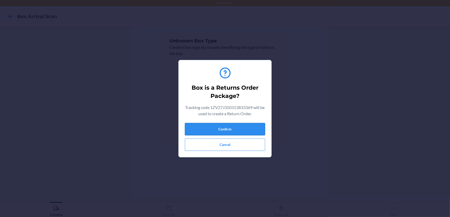
click at [240, 129] on button "Confirm" at bounding box center [225, 129] width 80 height 12
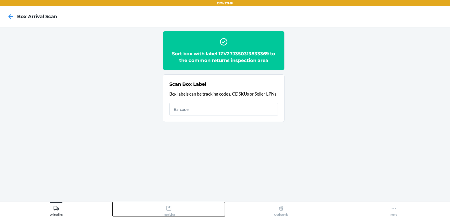
click at [168, 212] on div "Receiving" at bounding box center [168, 210] width 12 height 13
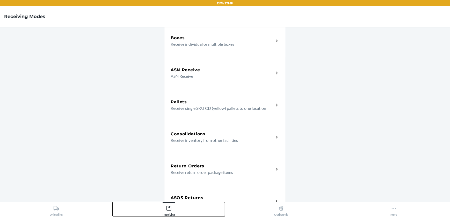
scroll to position [44, 0]
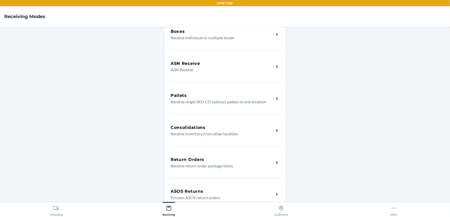
click at [213, 165] on p "Receive return order package items" at bounding box center [219, 166] width 99 height 6
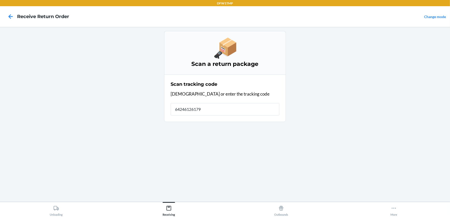
type input "642461261790"
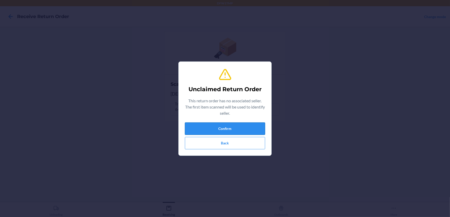
click at [240, 128] on button "Confirm" at bounding box center [225, 129] width 80 height 12
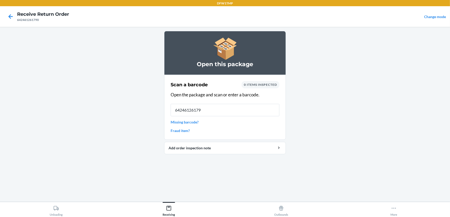
type input "642461261790"
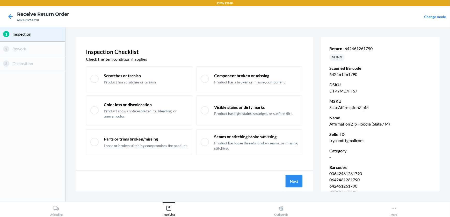
drag, startPoint x: 296, startPoint y: 180, endPoint x: 299, endPoint y: 182, distance: 3.6
click at [299, 182] on button "Next" at bounding box center [293, 181] width 17 height 12
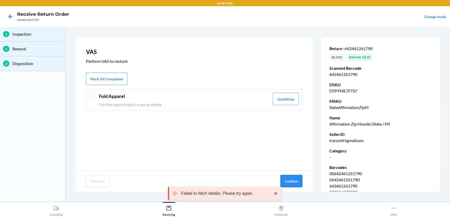
click at [297, 182] on button "Confirm" at bounding box center [291, 181] width 22 height 12
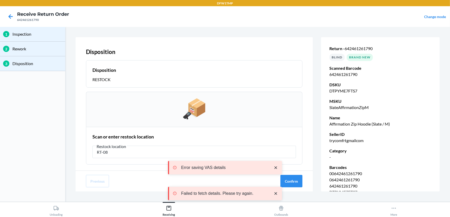
type input "RT-08"
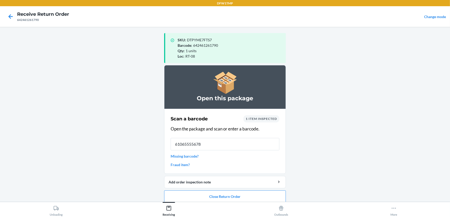
type input "610655556786"
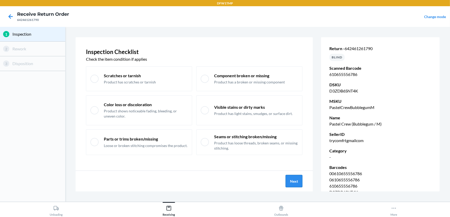
click at [291, 180] on button "Next" at bounding box center [293, 181] width 17 height 12
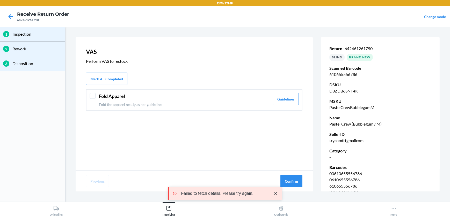
click at [95, 100] on div "Fold Apparel Fold the apparel neatly as per guideline Guidelines" at bounding box center [194, 100] width 216 height 22
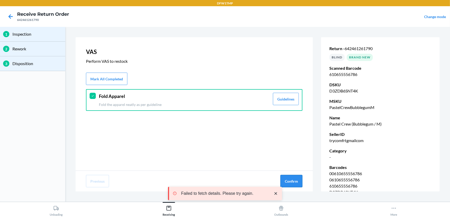
click at [298, 180] on button "Confirm" at bounding box center [291, 181] width 22 height 12
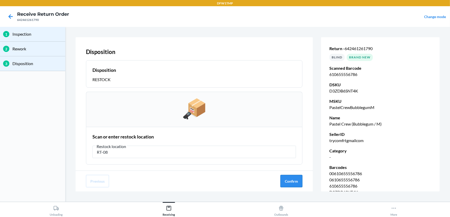
type input "RT-08"
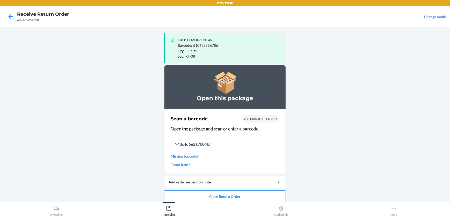
type input "943c4d6e217804bf8"
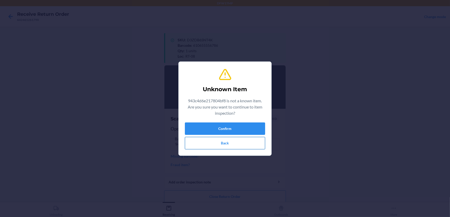
drag, startPoint x: 225, startPoint y: 144, endPoint x: 227, endPoint y: 143, distance: 2.7
click at [227, 143] on button "Back" at bounding box center [225, 143] width 80 height 12
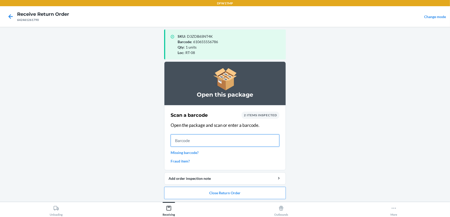
scroll to position [5, 0]
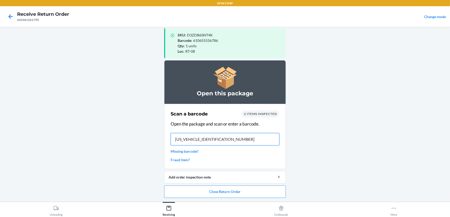
type input "1ZV27J350334680691"
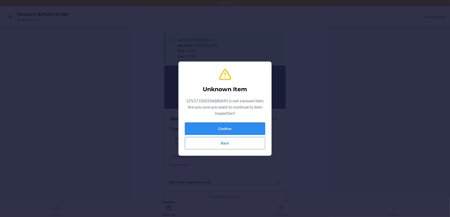
drag, startPoint x: 218, startPoint y: 122, endPoint x: 218, endPoint y: 127, distance: 4.9
click at [218, 124] on div "Unknown Item 1ZV27J350334680691 is not a known item. Are you sure you want to c…" at bounding box center [225, 109] width 80 height 86
click at [219, 128] on button "Confirm" at bounding box center [225, 129] width 80 height 12
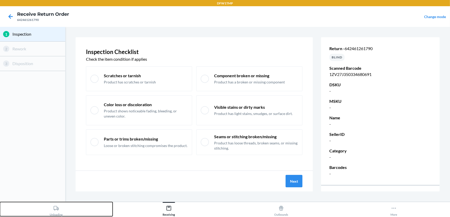
click at [56, 210] on icon at bounding box center [56, 209] width 6 height 6
